Goal: Transaction & Acquisition: Purchase product/service

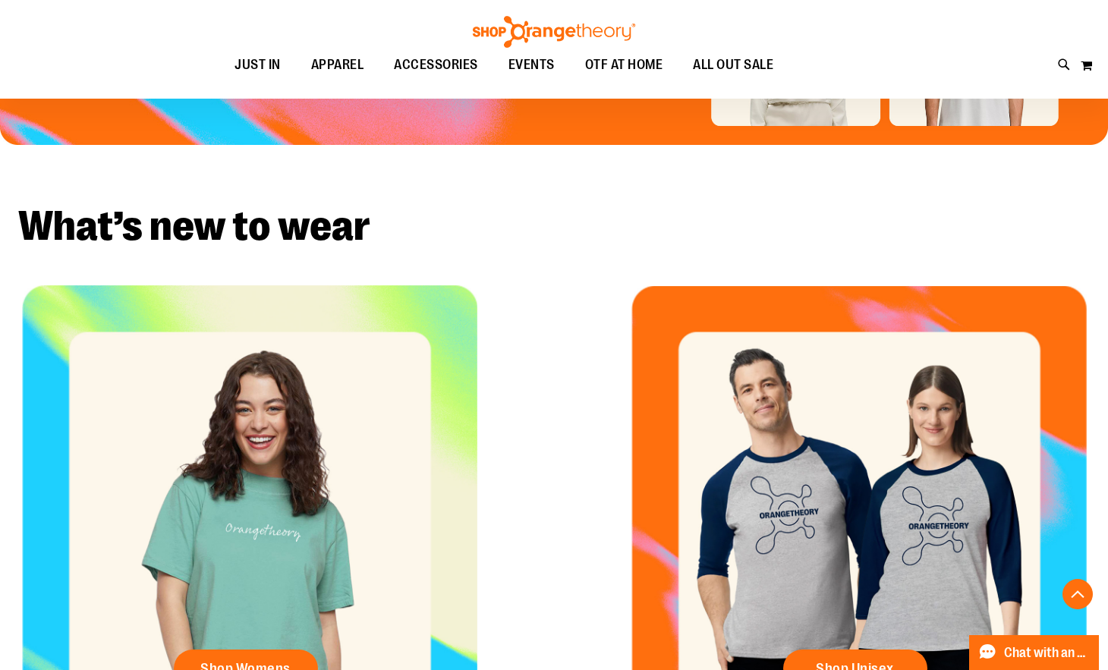
scroll to position [575, 0]
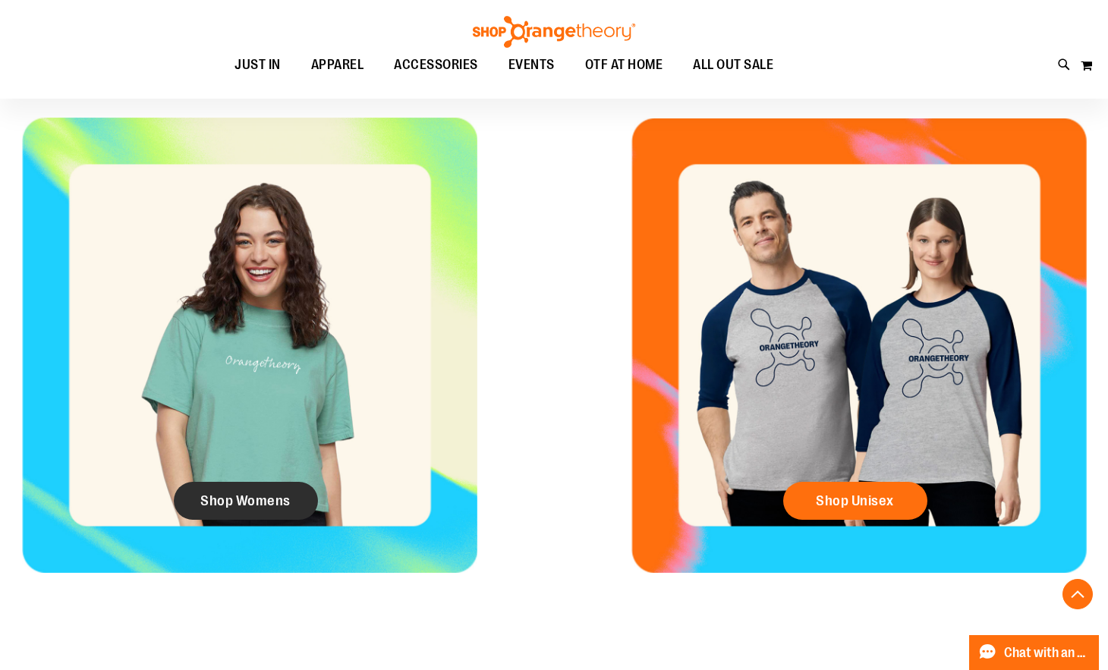
type input "**********"
click at [253, 494] on span "Shop Womens" at bounding box center [245, 500] width 90 height 17
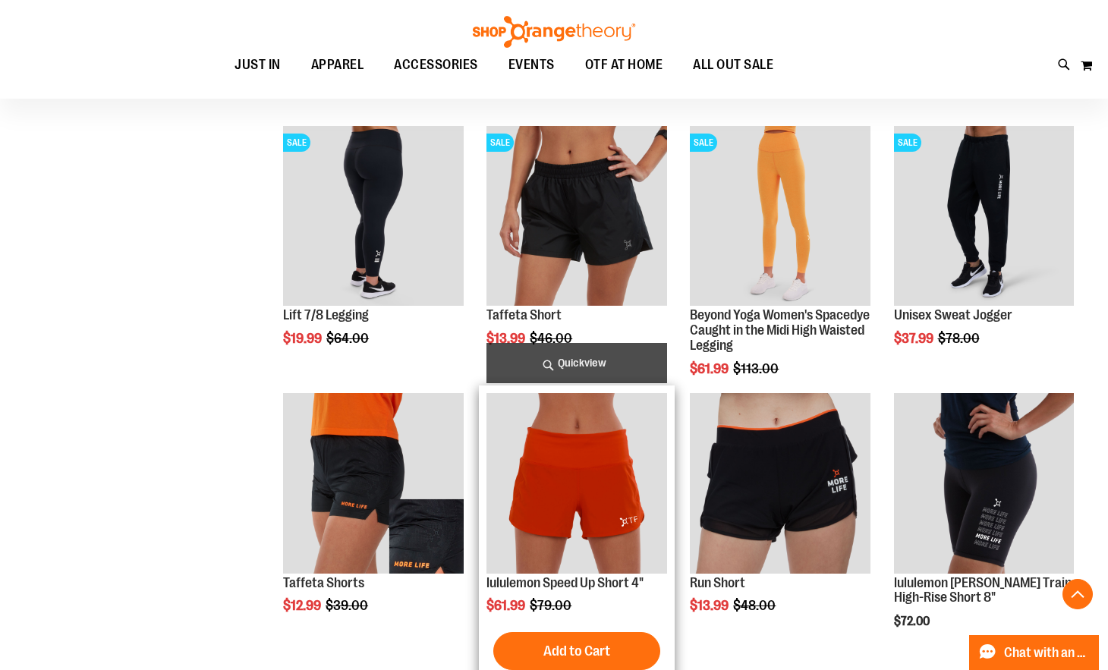
scroll to position [751, 0]
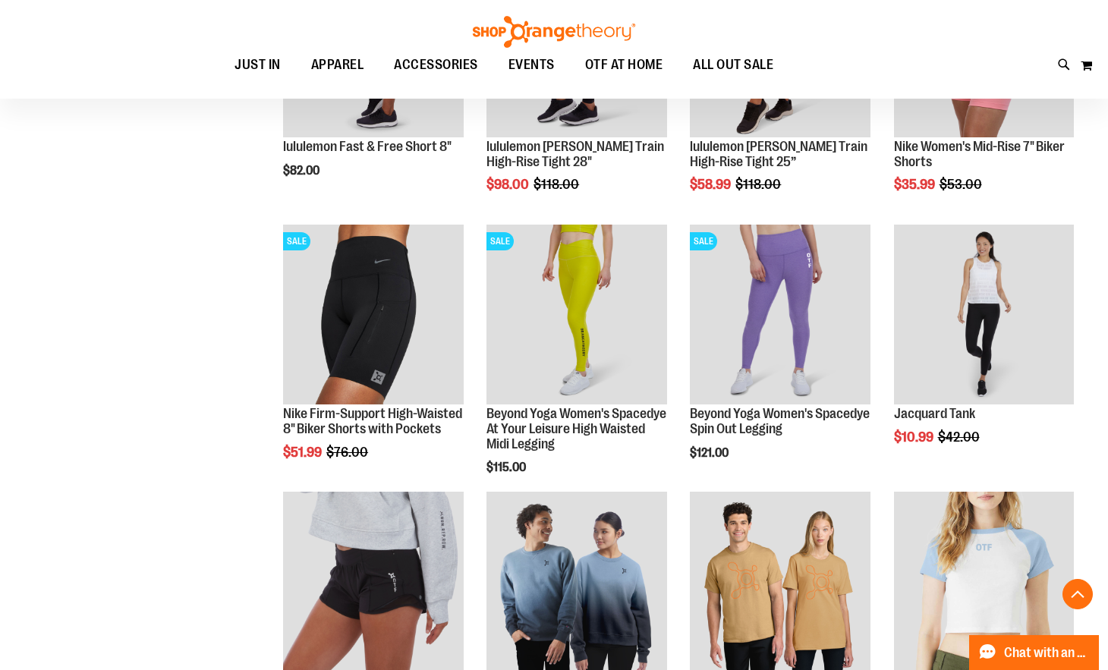
scroll to position [1628, 0]
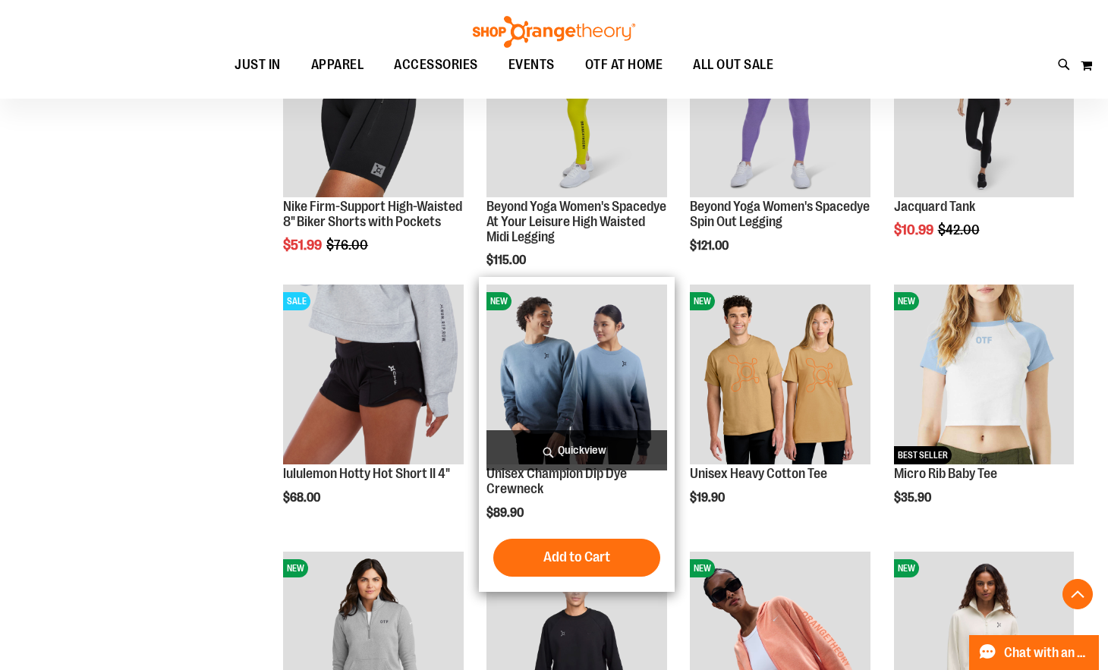
type input "**********"
click at [574, 382] on img "product" at bounding box center [576, 375] width 180 height 180
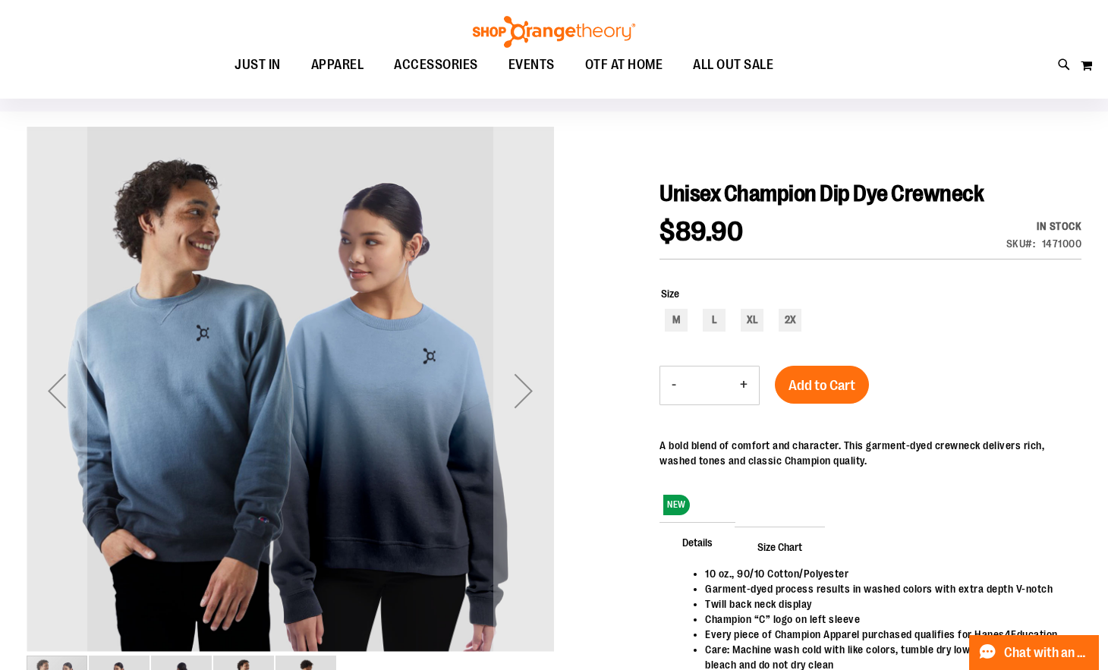
scroll to position [99, 0]
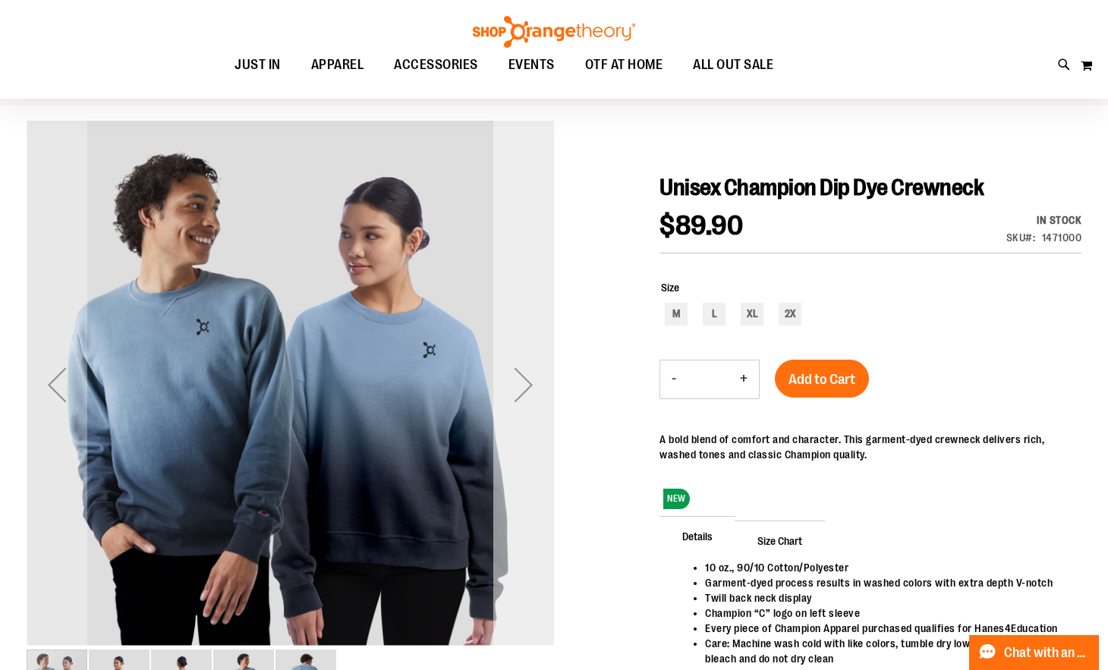
type input "**********"
click at [524, 380] on div "Next" at bounding box center [523, 384] width 61 height 61
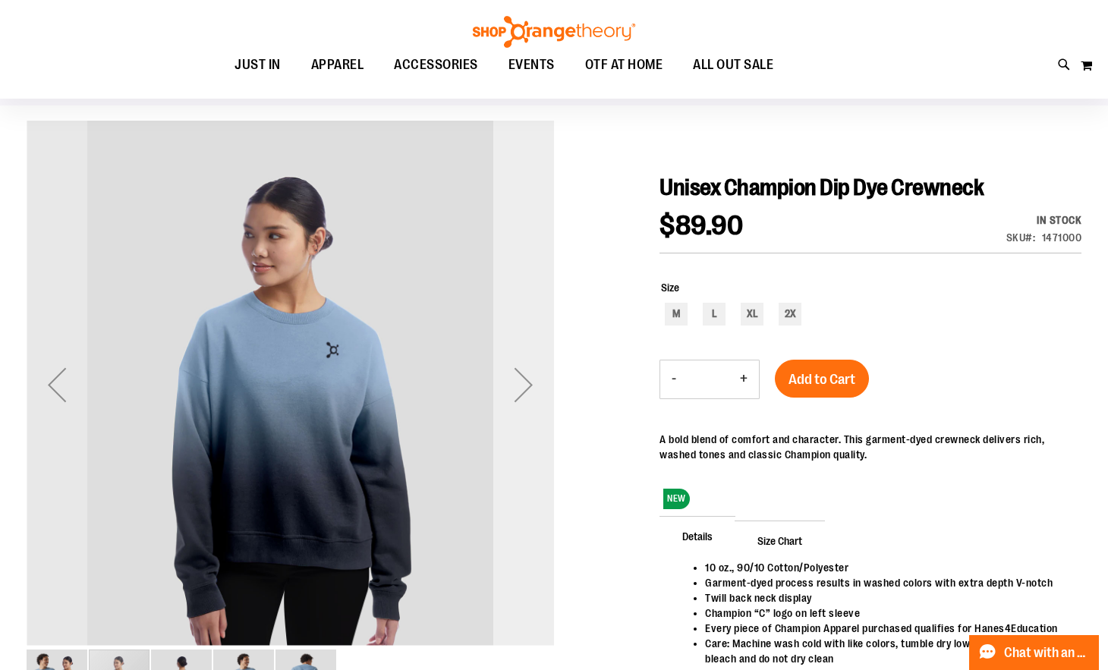
click at [524, 380] on div "Next" at bounding box center [523, 384] width 61 height 61
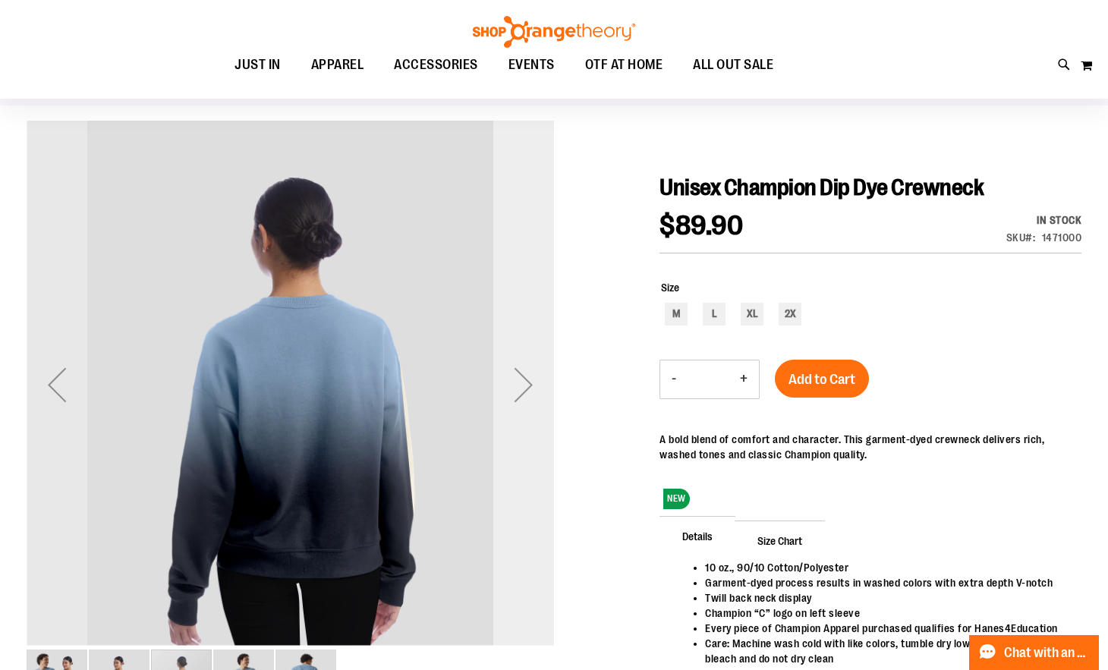
click at [524, 380] on div "Next" at bounding box center [523, 384] width 61 height 61
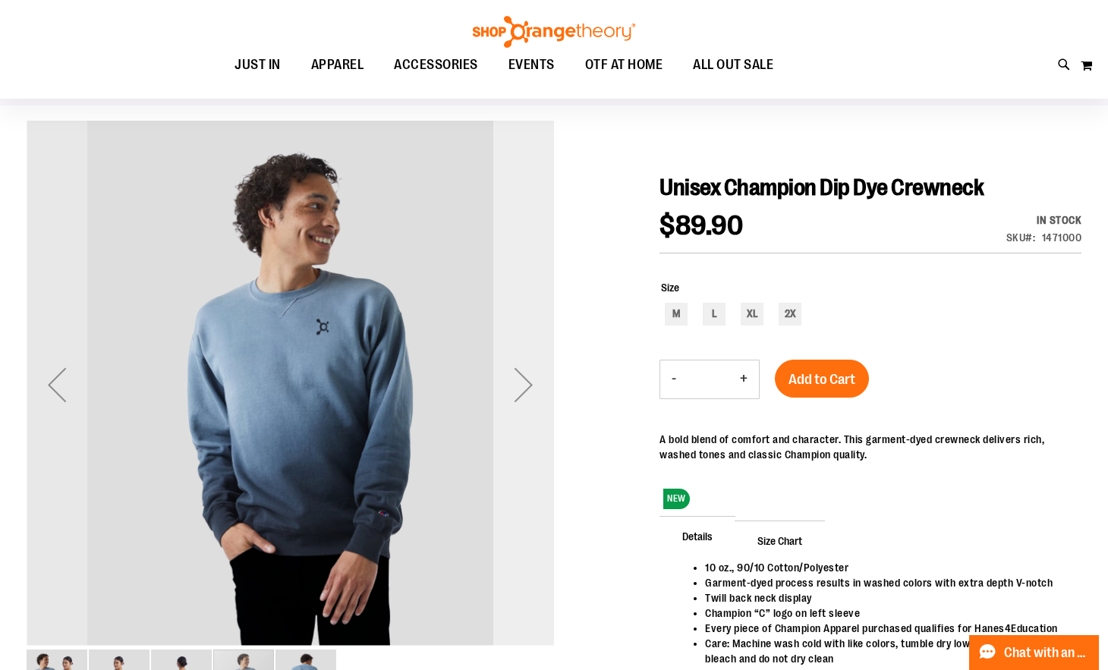
click at [524, 380] on div "Next" at bounding box center [523, 384] width 61 height 61
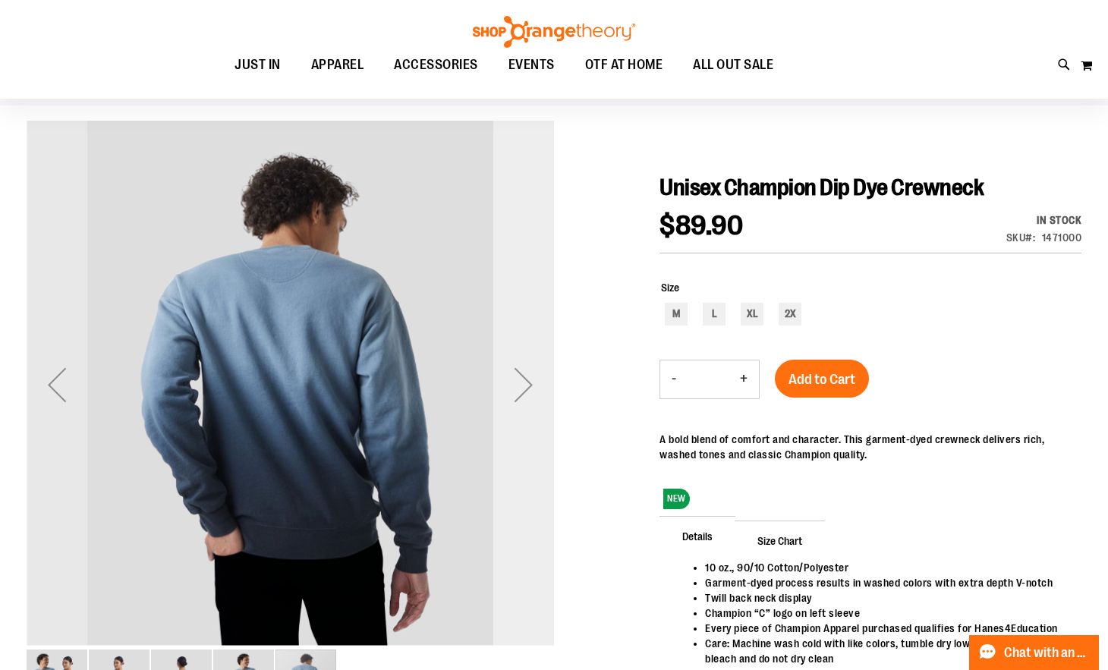
click at [524, 380] on div "Next" at bounding box center [523, 384] width 61 height 61
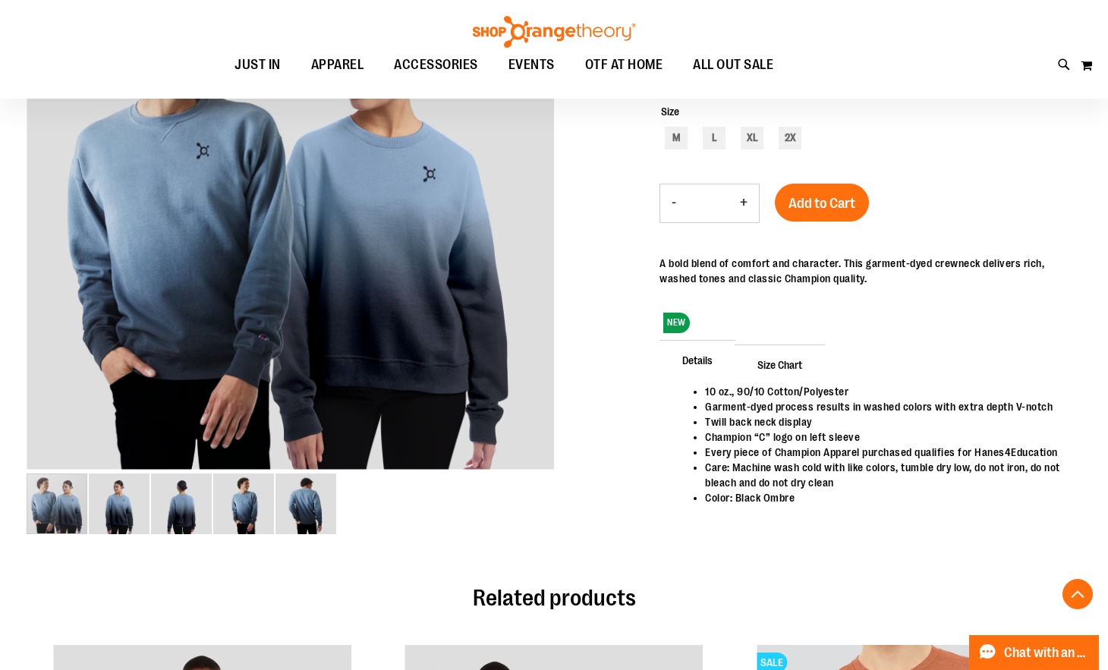
scroll to position [0, 0]
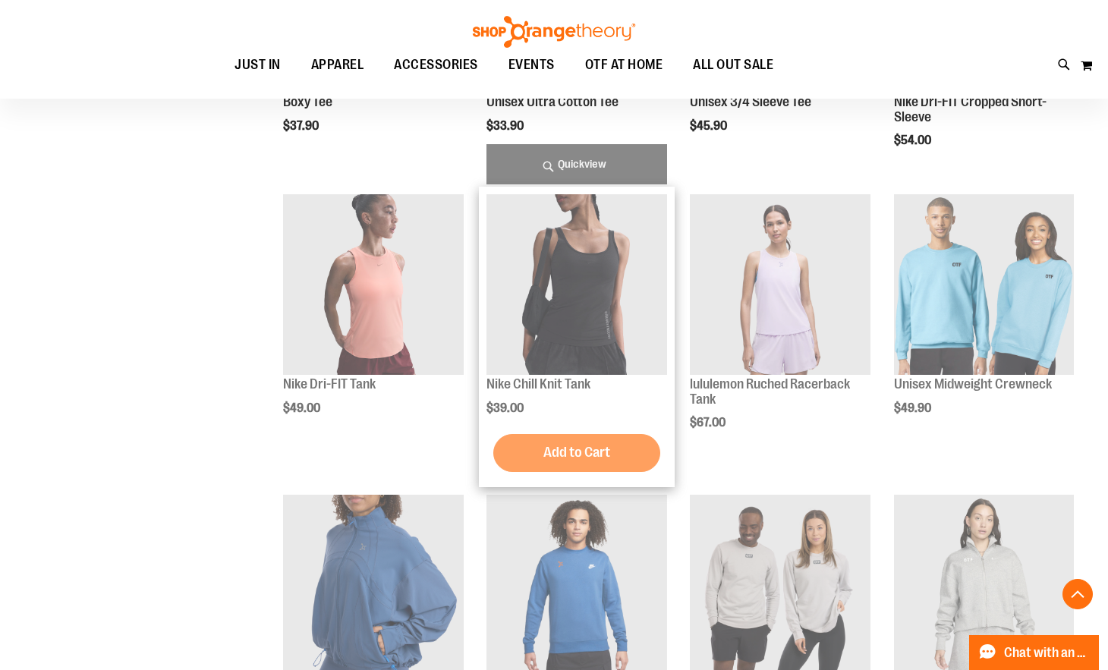
scroll to position [844, 0]
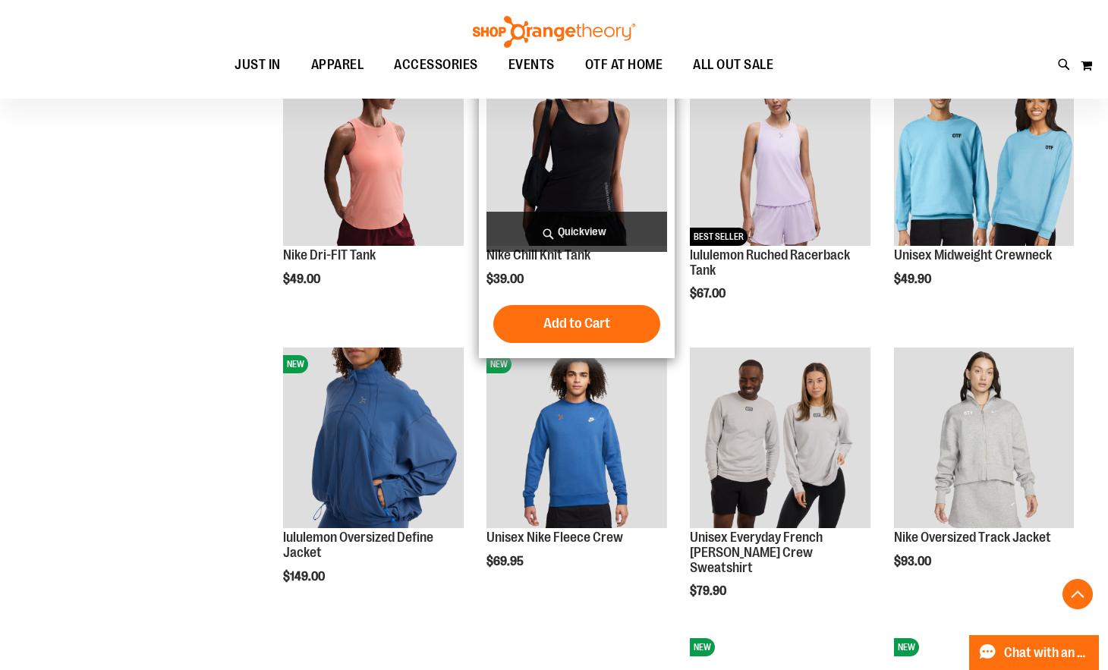
scroll to position [961, 0]
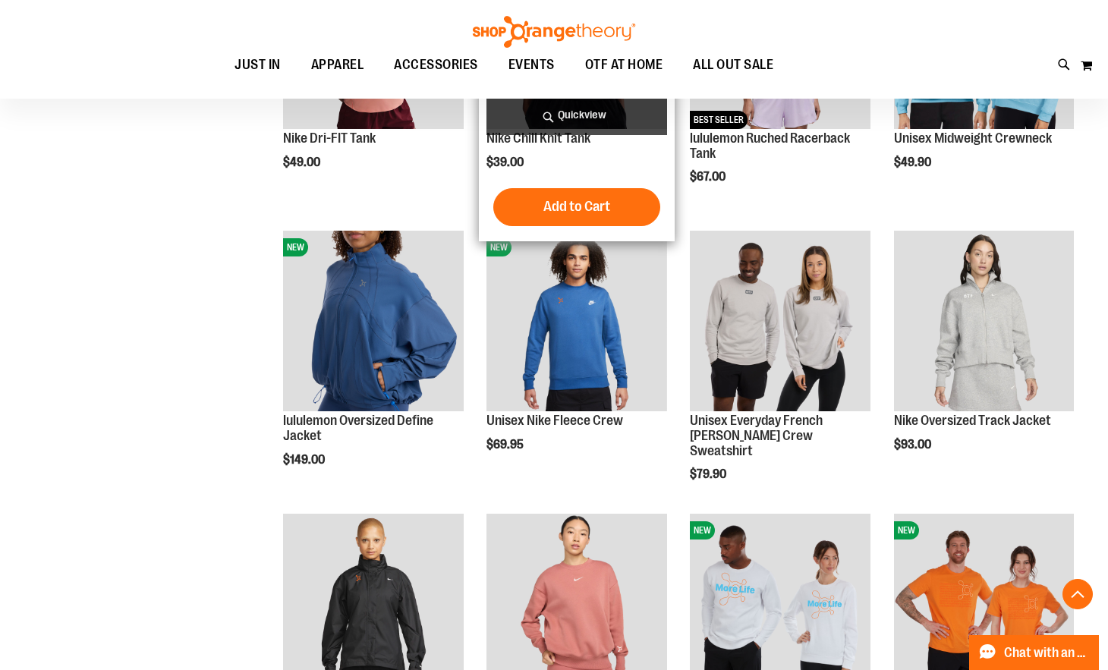
scroll to position [1086, 0]
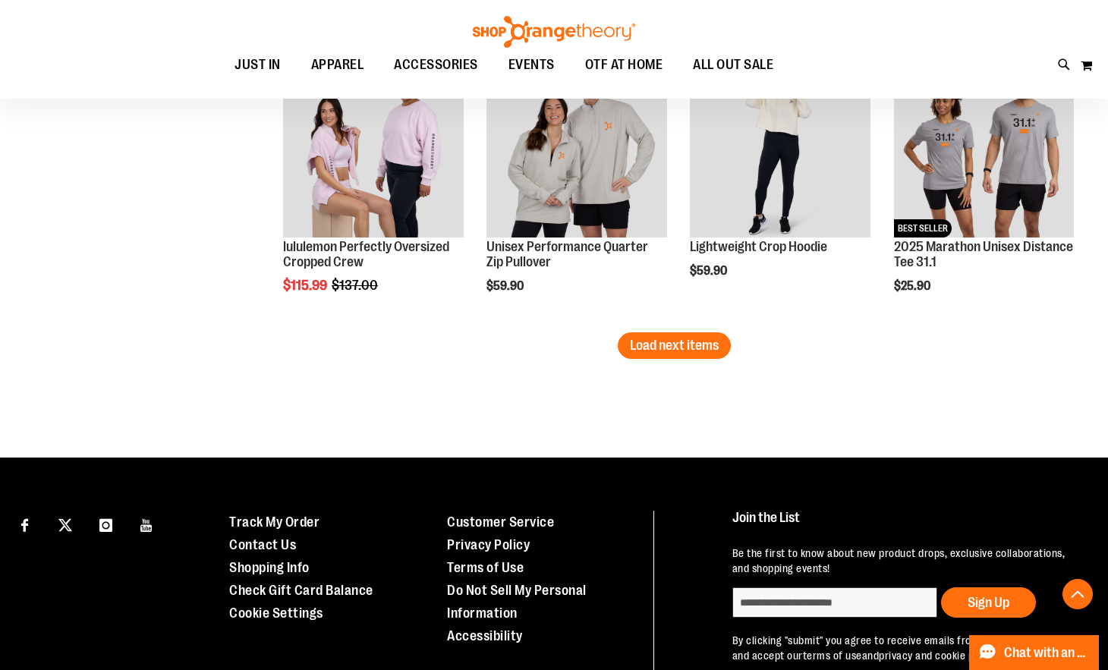
scroll to position [2381, 0]
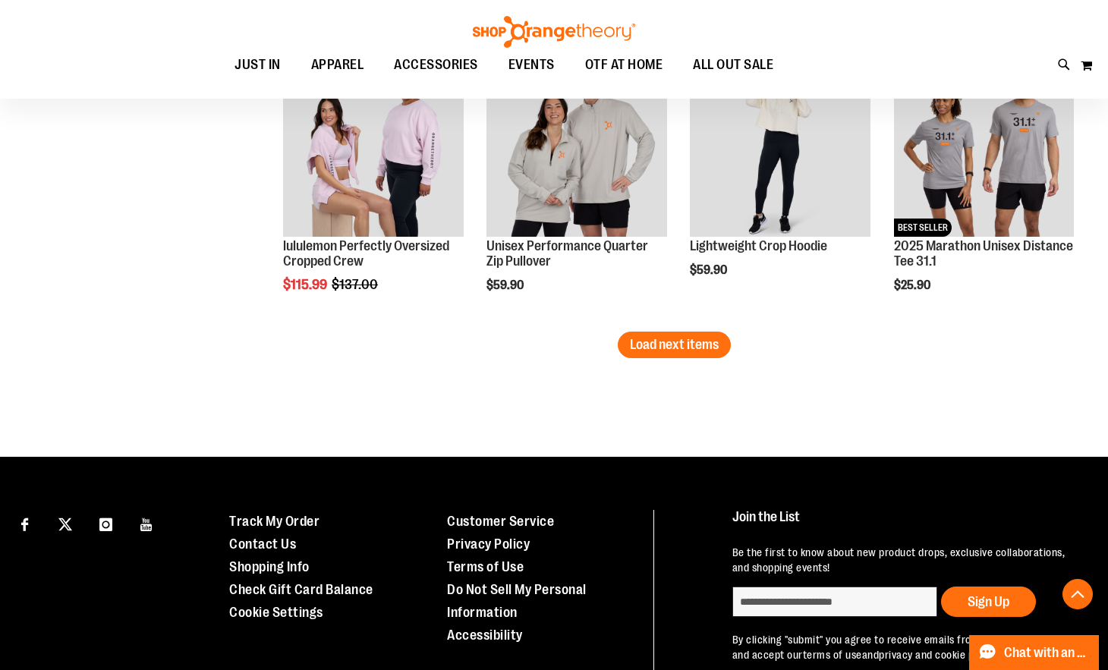
type input "**********"
click at [709, 354] on button "Load next items" at bounding box center [674, 345] width 113 height 27
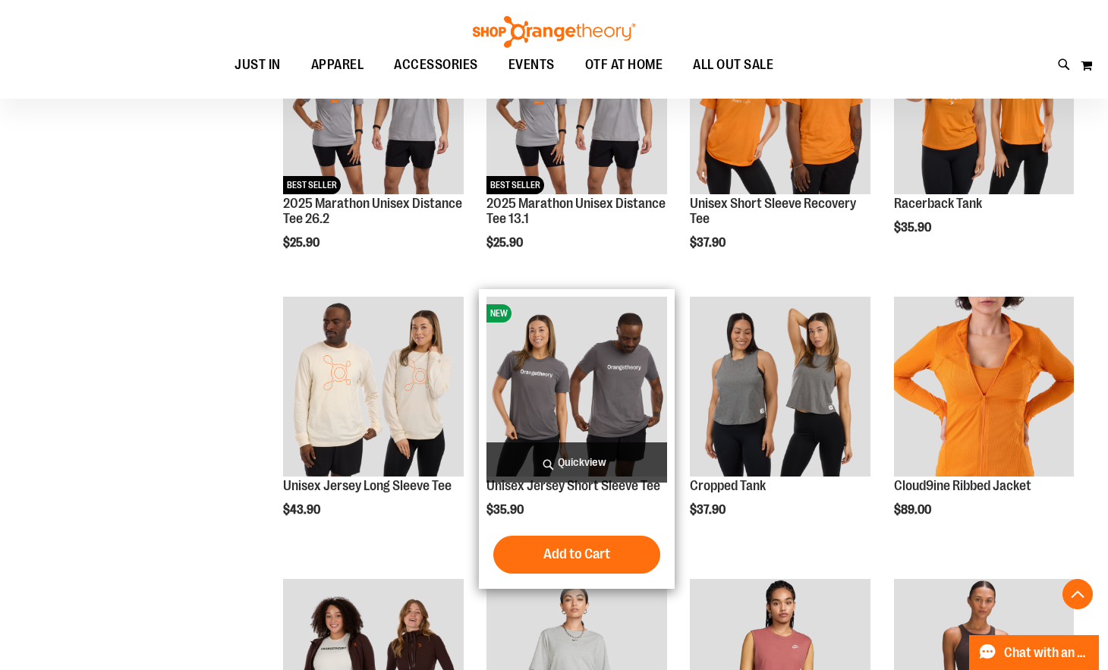
scroll to position [2762, 0]
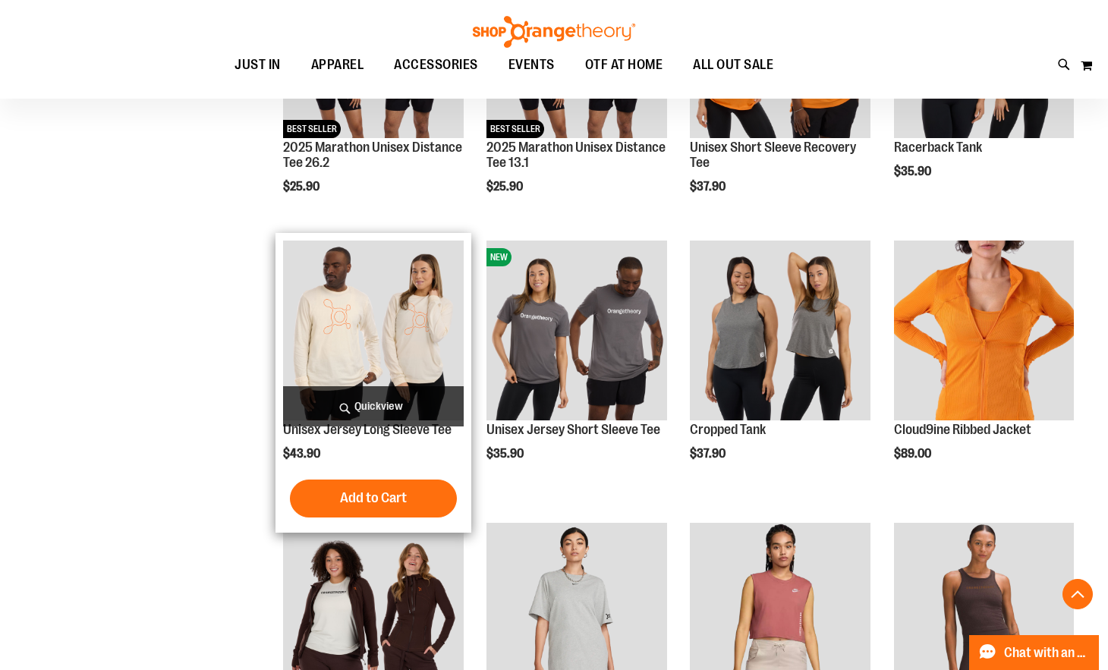
click at [325, 341] on img "product" at bounding box center [373, 331] width 180 height 180
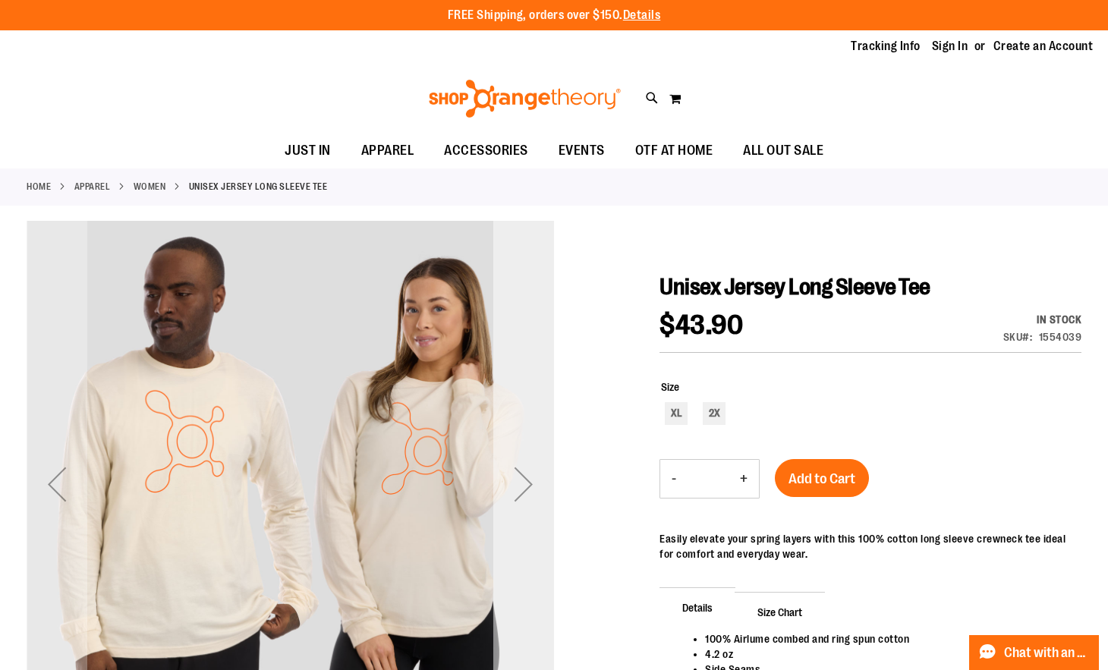
type input "**********"
click at [530, 464] on div "Next" at bounding box center [523, 484] width 61 height 61
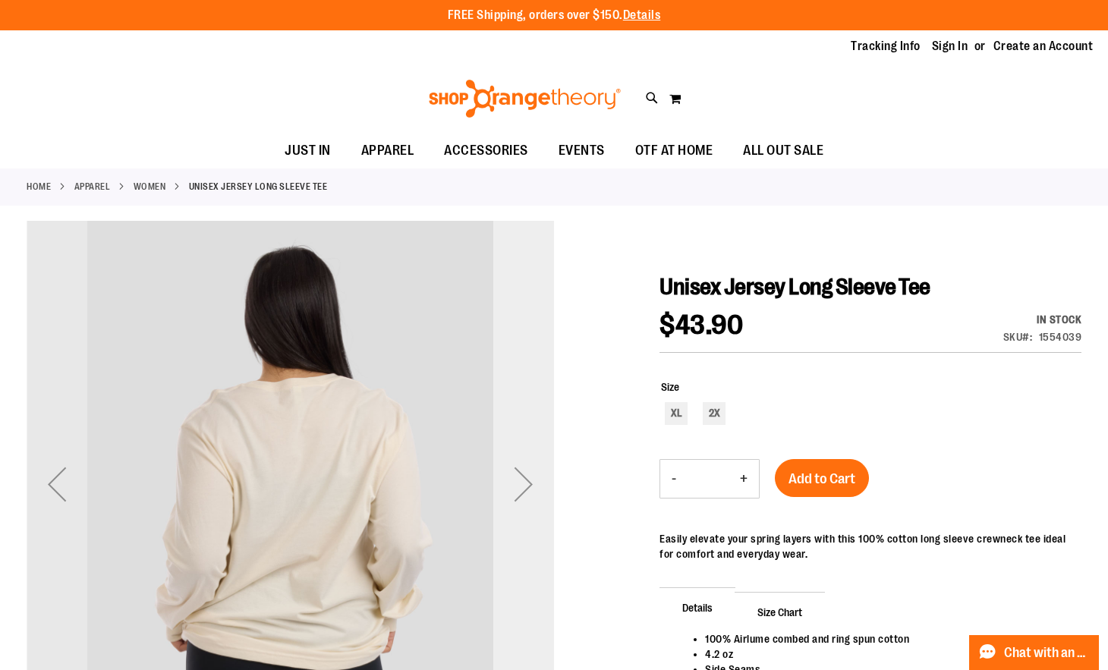
click at [530, 464] on div "Next" at bounding box center [523, 484] width 61 height 61
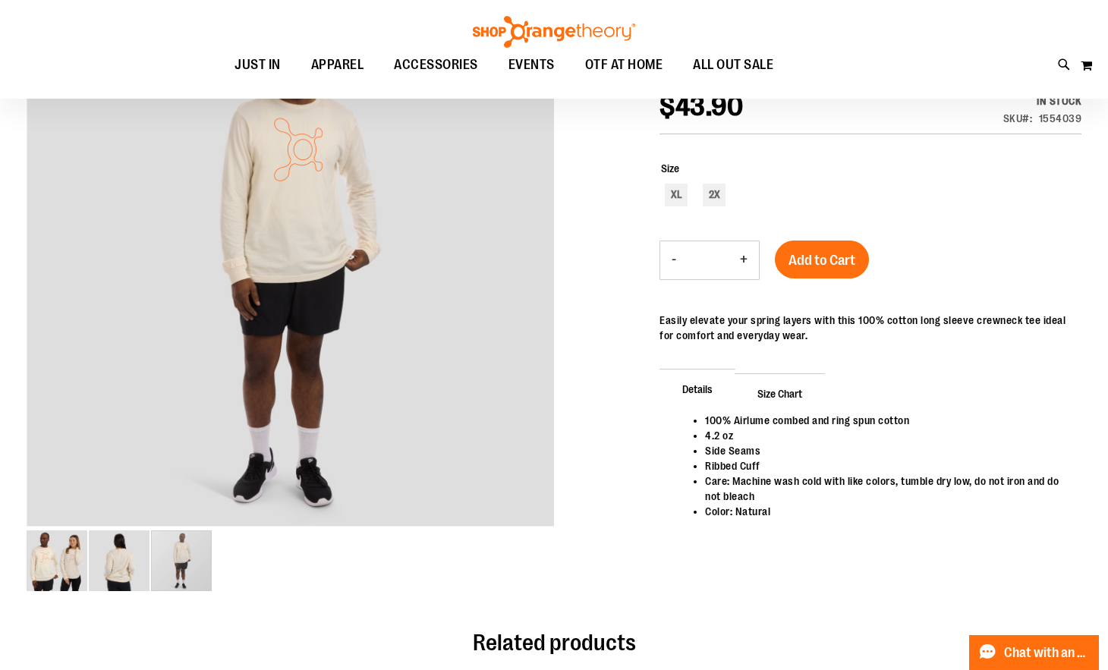
scroll to position [203, 0]
